Goal: Information Seeking & Learning: Check status

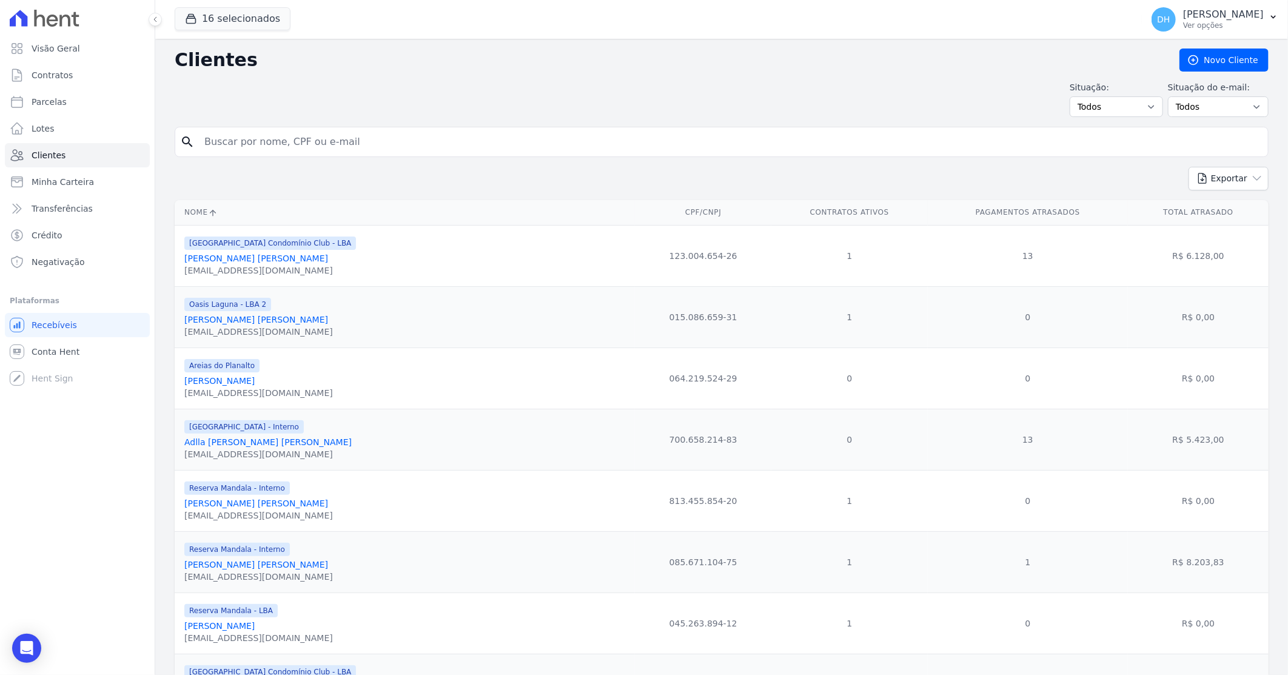
click at [263, 135] on input "search" at bounding box center [730, 142] width 1066 height 24
type input "[PERSON_NAME]"
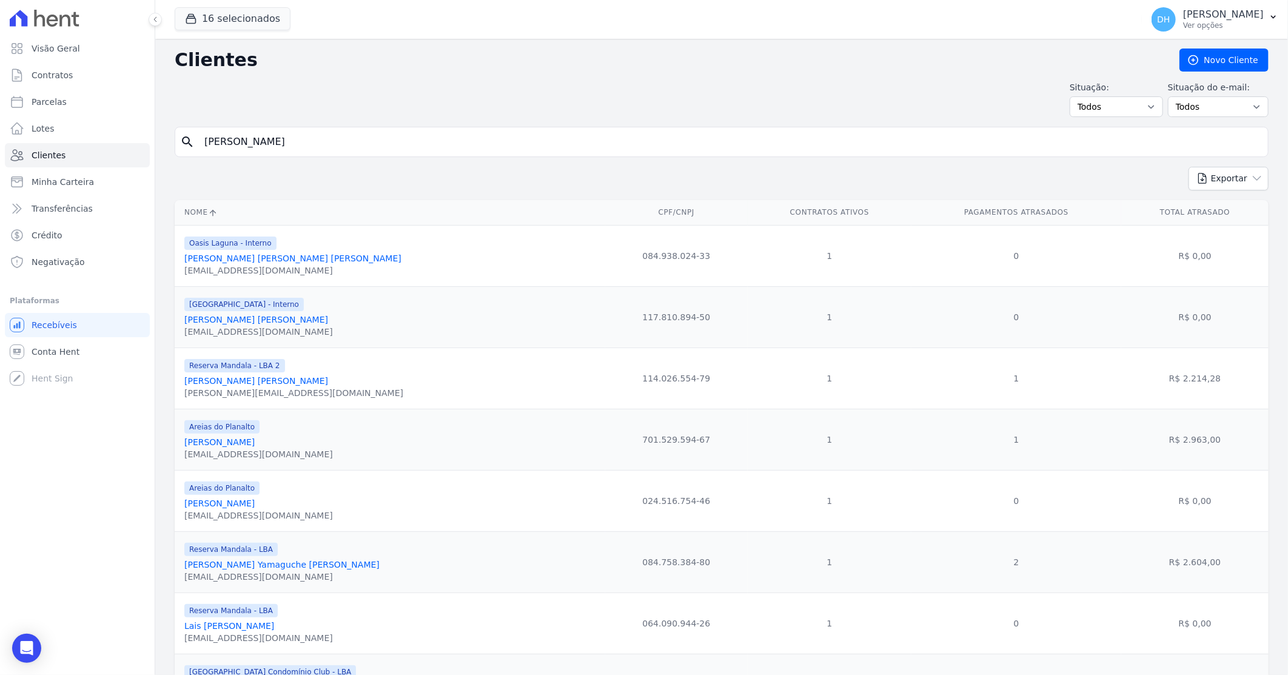
click at [281, 321] on link "[PERSON_NAME] [PERSON_NAME]" at bounding box center [256, 320] width 144 height 10
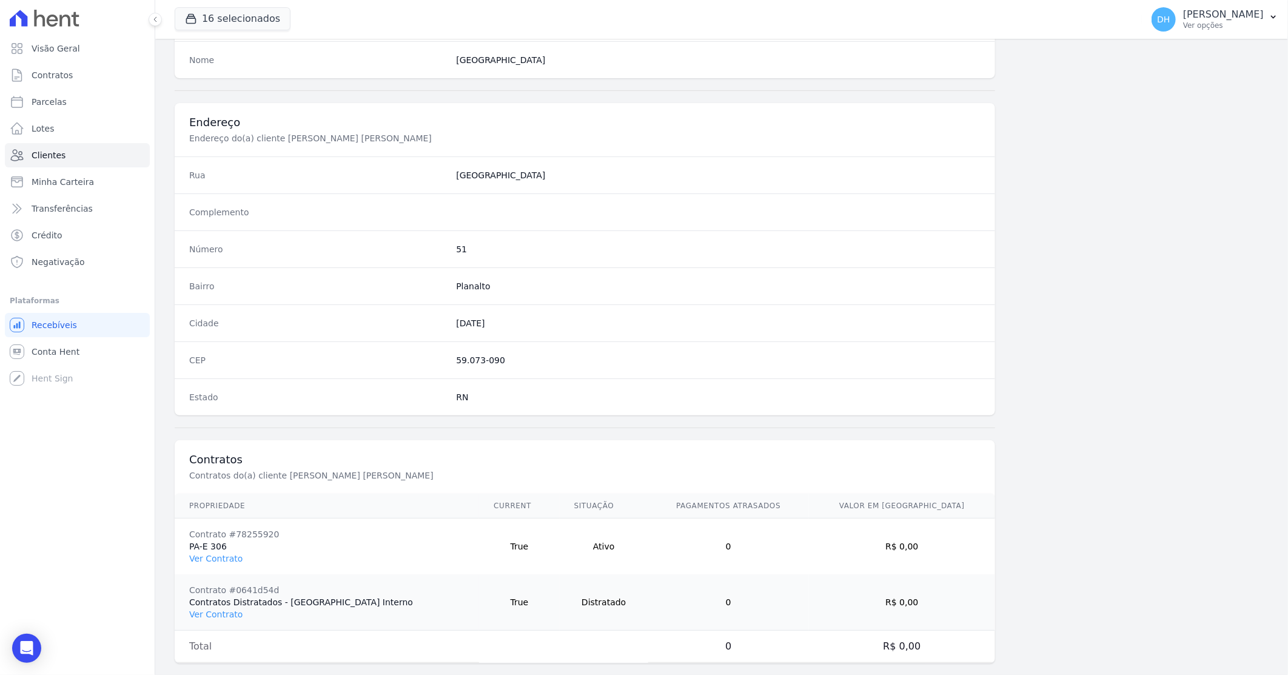
scroll to position [517, 0]
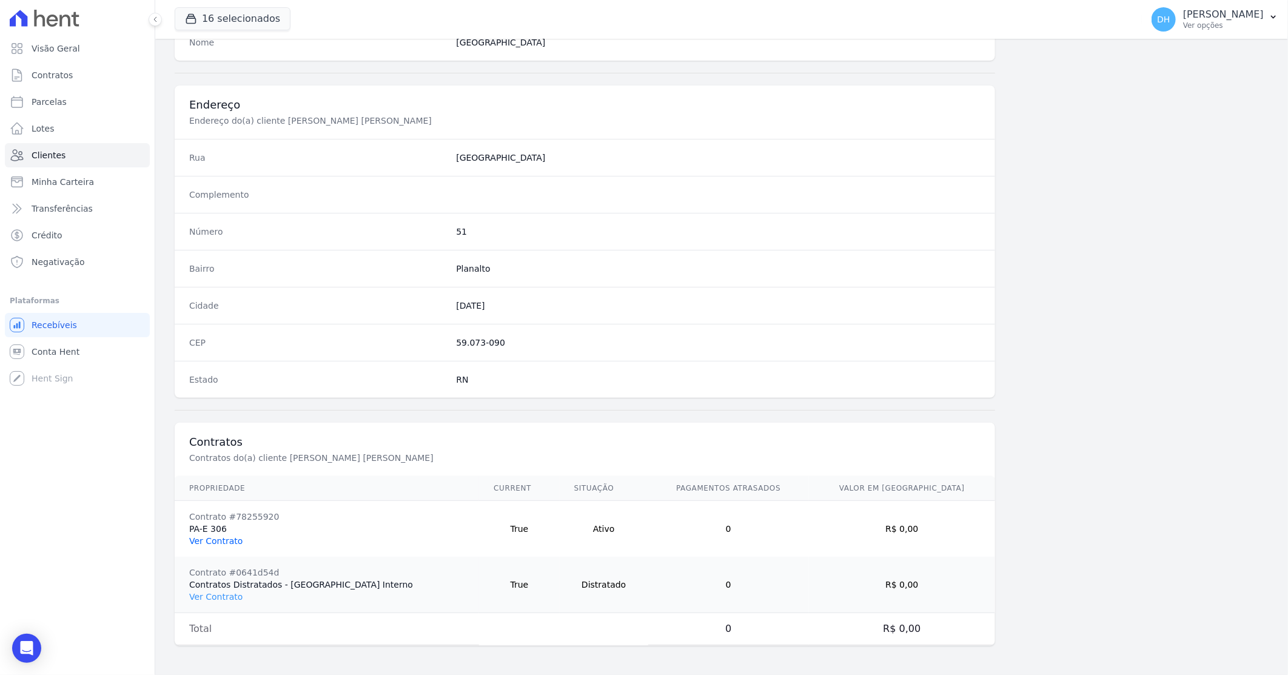
click at [234, 539] on link "Ver Contrato" at bounding box center [215, 541] width 53 height 10
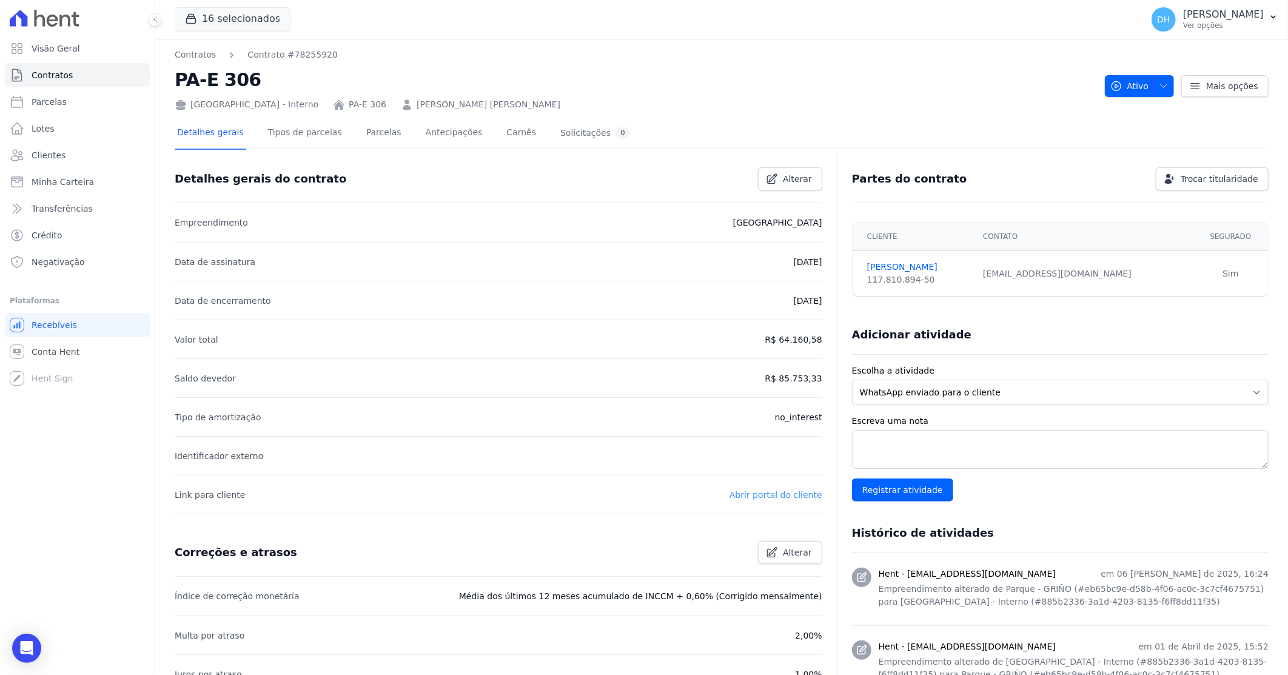
click at [759, 494] on link "Abrir portal do cliente" at bounding box center [776, 495] width 93 height 10
click at [915, 261] on link "FERNANDA SOUZA" at bounding box center [917, 267] width 101 height 13
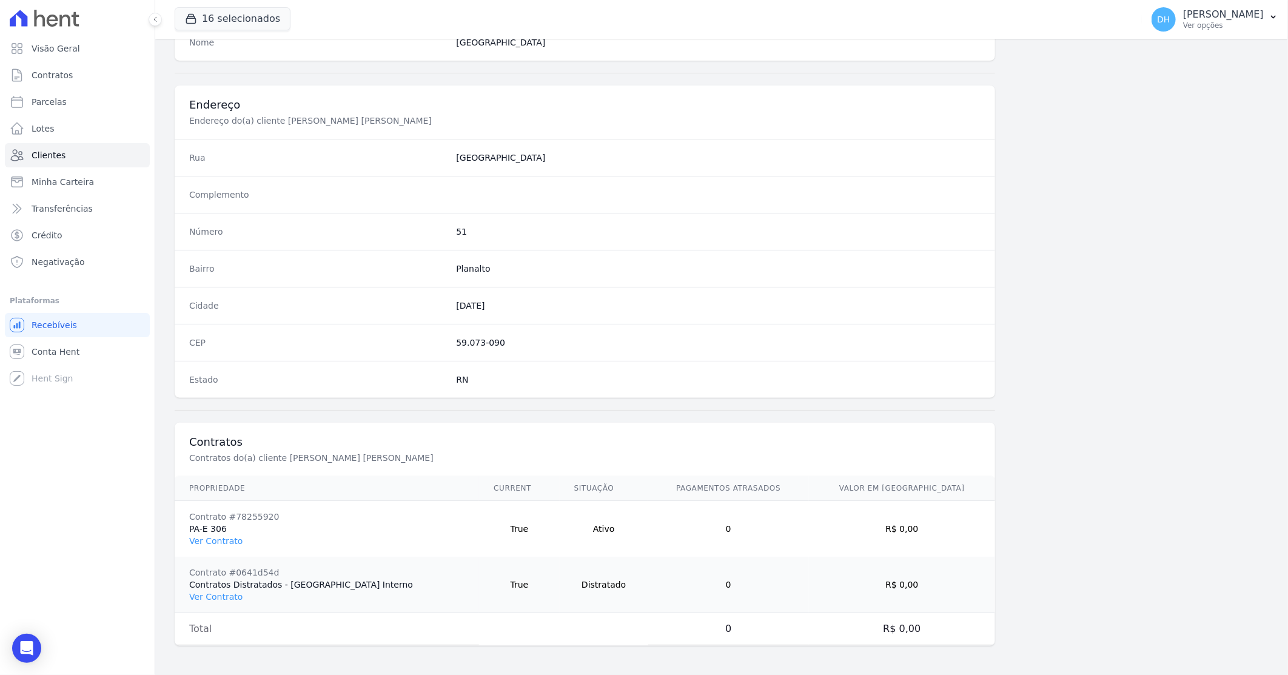
scroll to position [517, 0]
click at [199, 543] on link "Ver Contrato" at bounding box center [215, 541] width 53 height 10
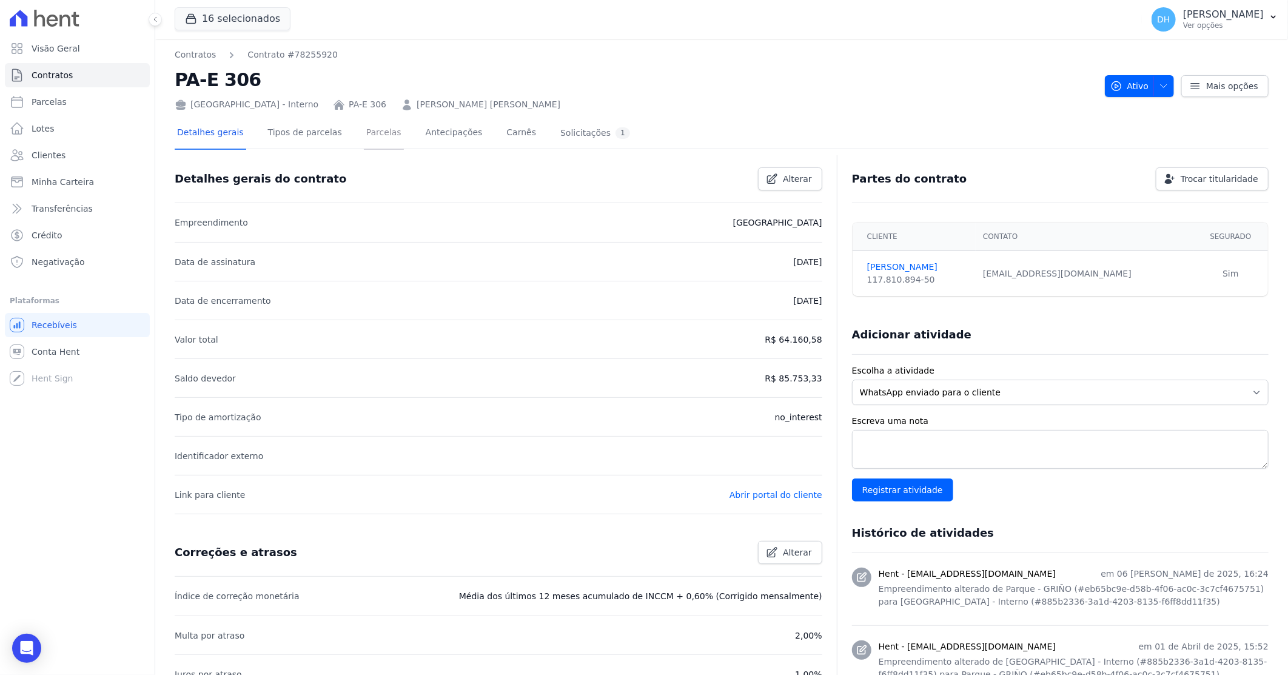
click at [366, 136] on link "Parcelas" at bounding box center [384, 134] width 40 height 32
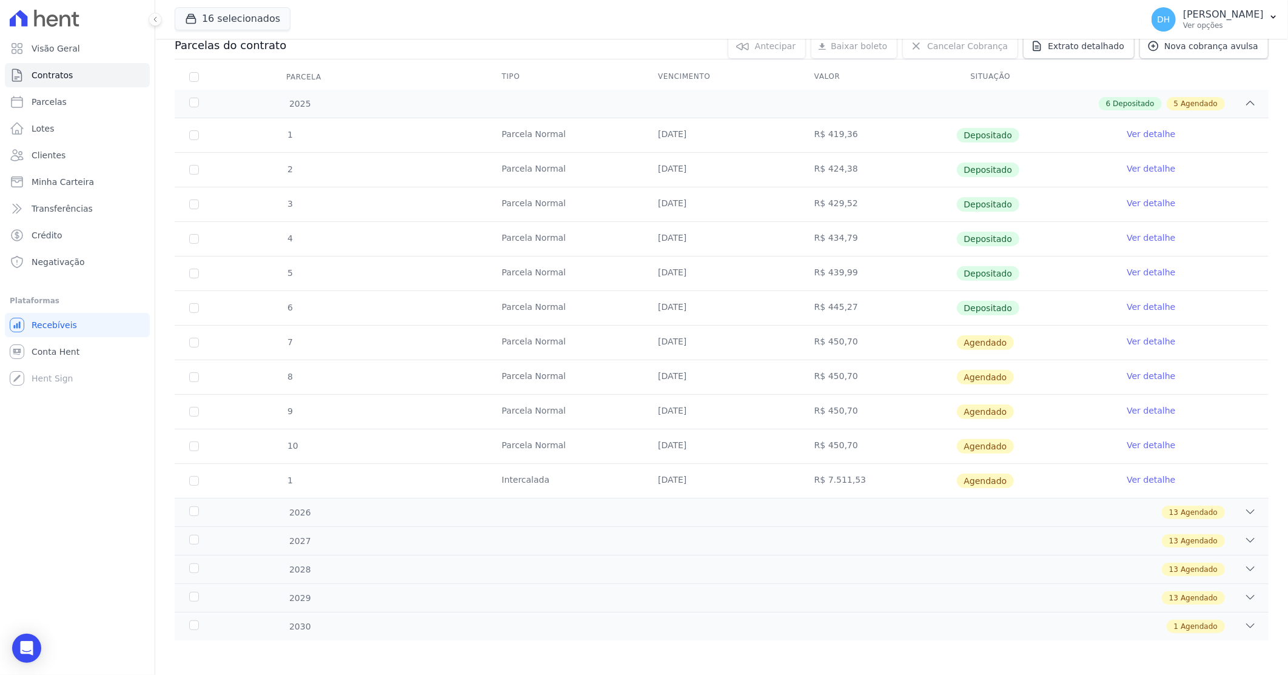
scroll to position [139, 0]
click at [773, 511] on div "13 Agendado" at bounding box center [776, 510] width 962 height 13
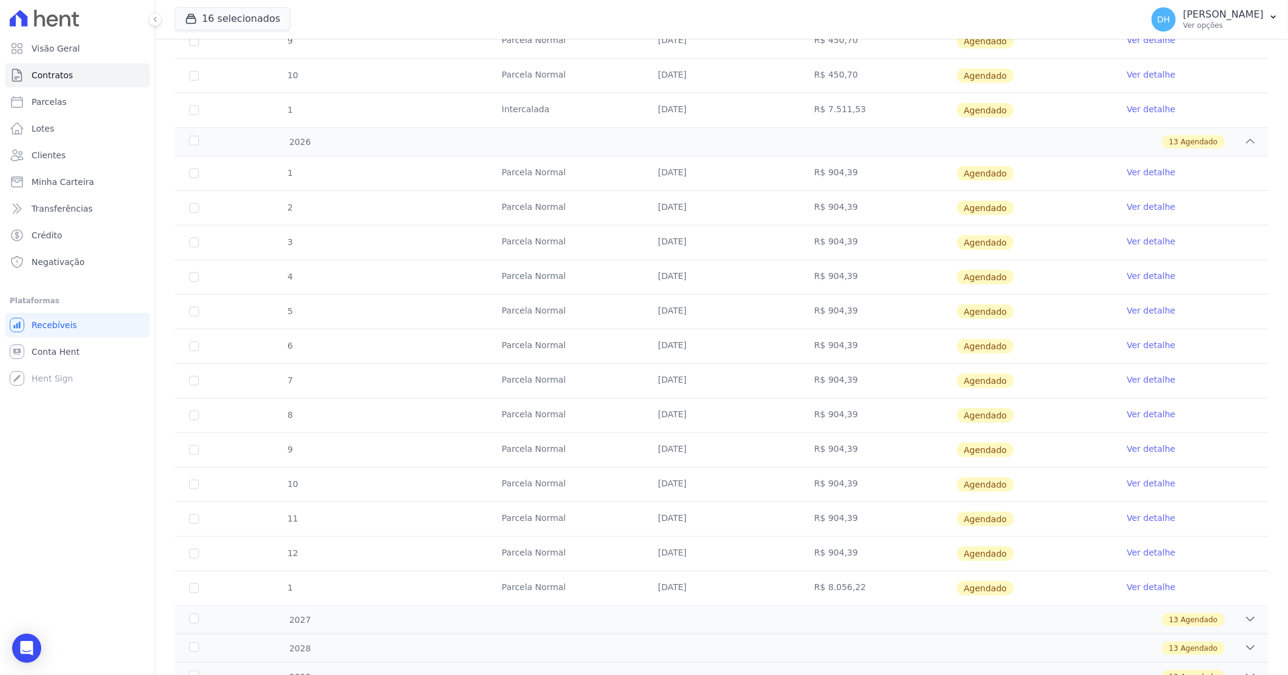
scroll to position [543, 0]
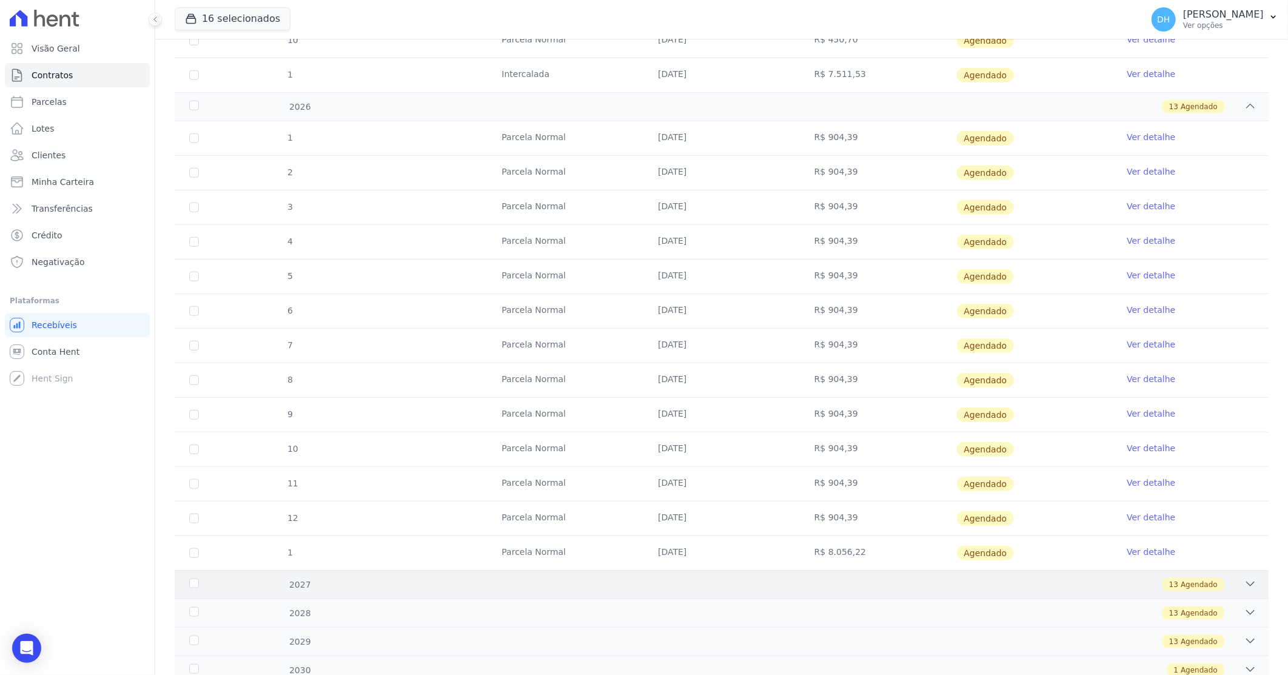
click at [749, 579] on div "13 Agendado" at bounding box center [776, 584] width 962 height 13
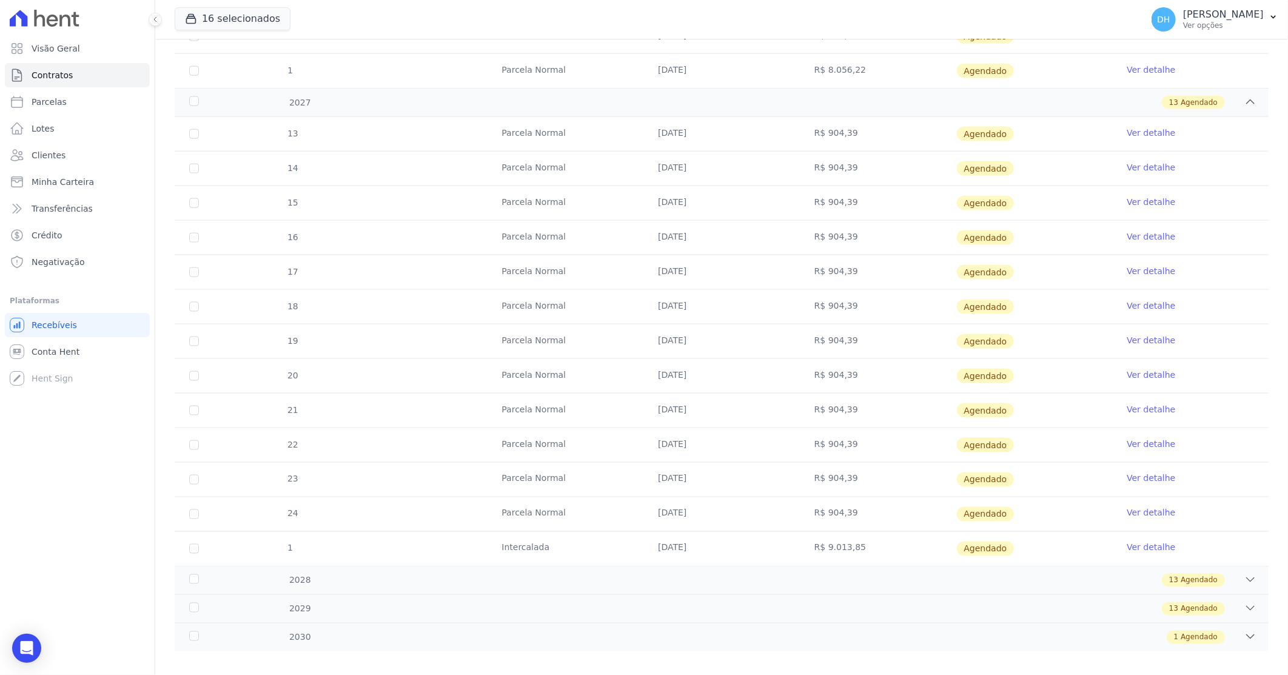
scroll to position [1040, 0]
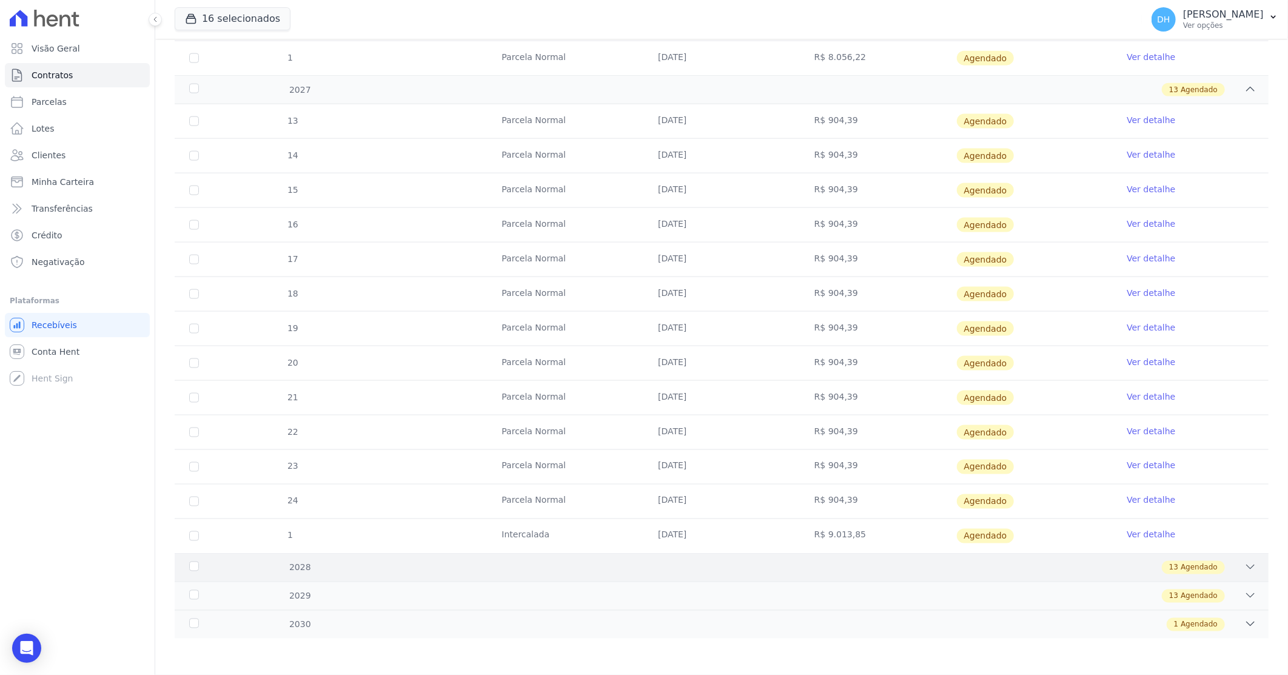
click at [711, 574] on div "13 Agendado" at bounding box center [776, 567] width 962 height 13
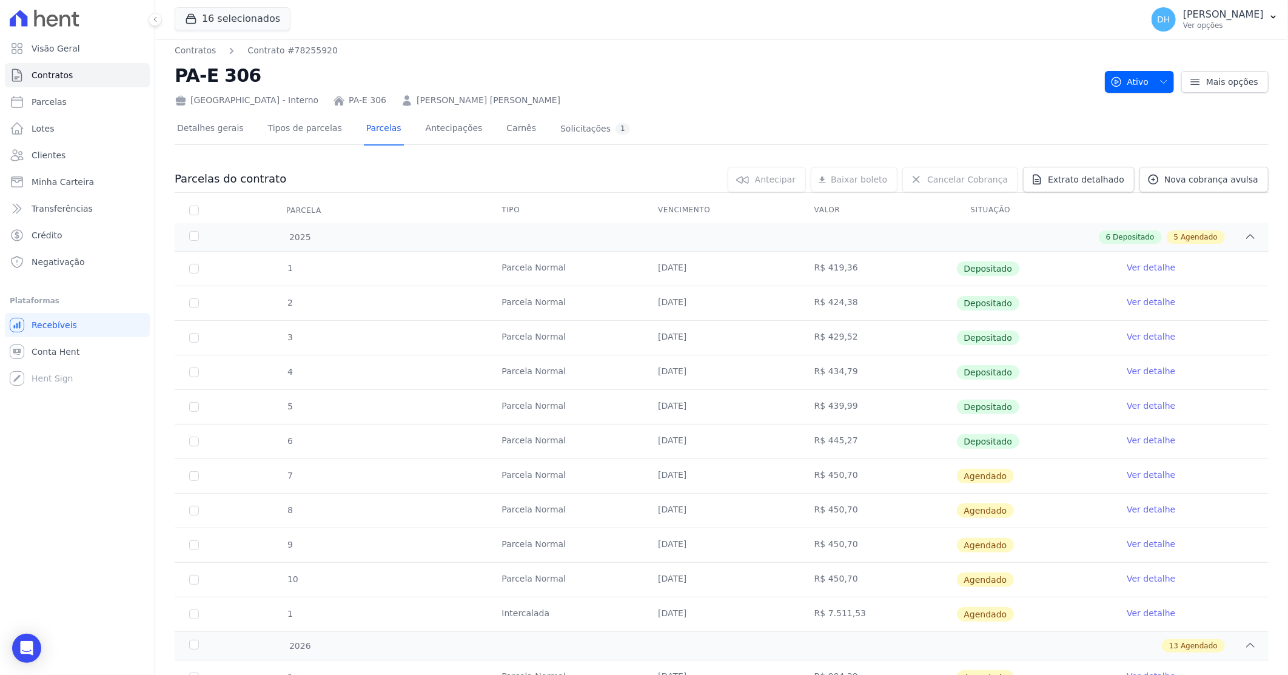
scroll to position [0, 0]
